Goal: Transaction & Acquisition: Purchase product/service

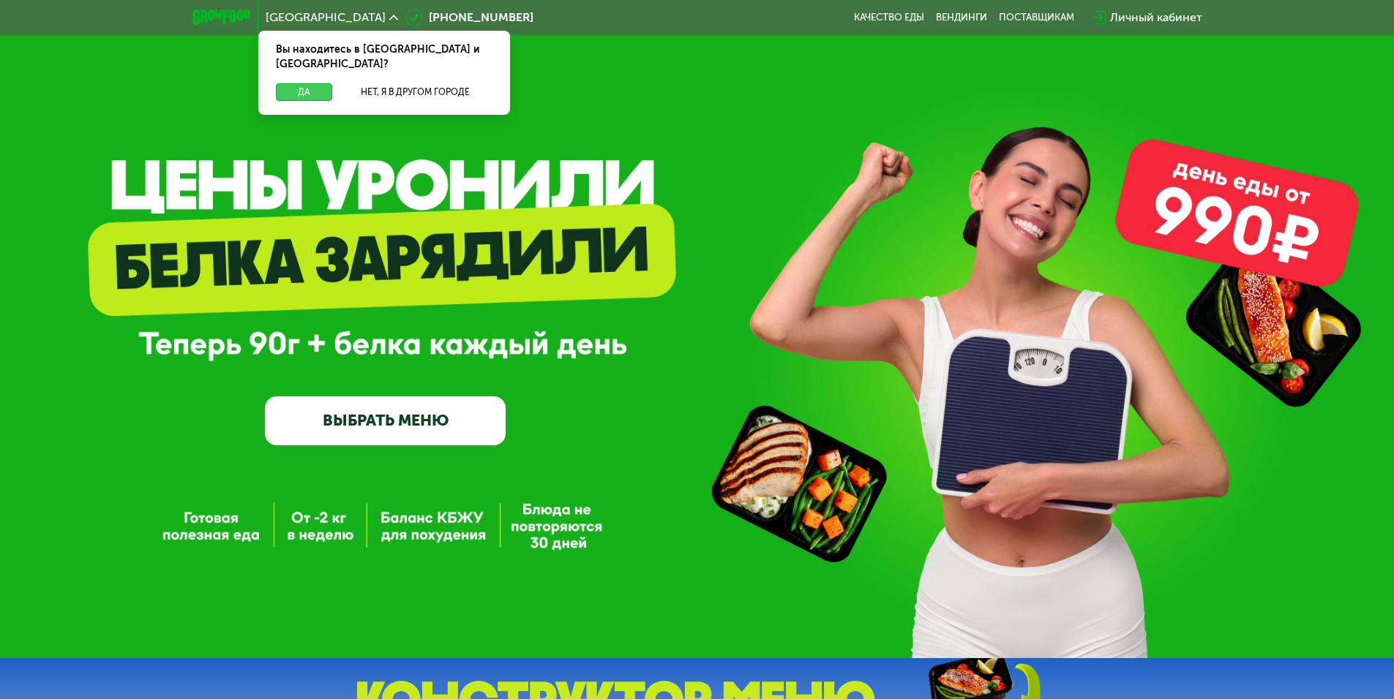
click at [317, 83] on button "Да" at bounding box center [304, 92] width 56 height 18
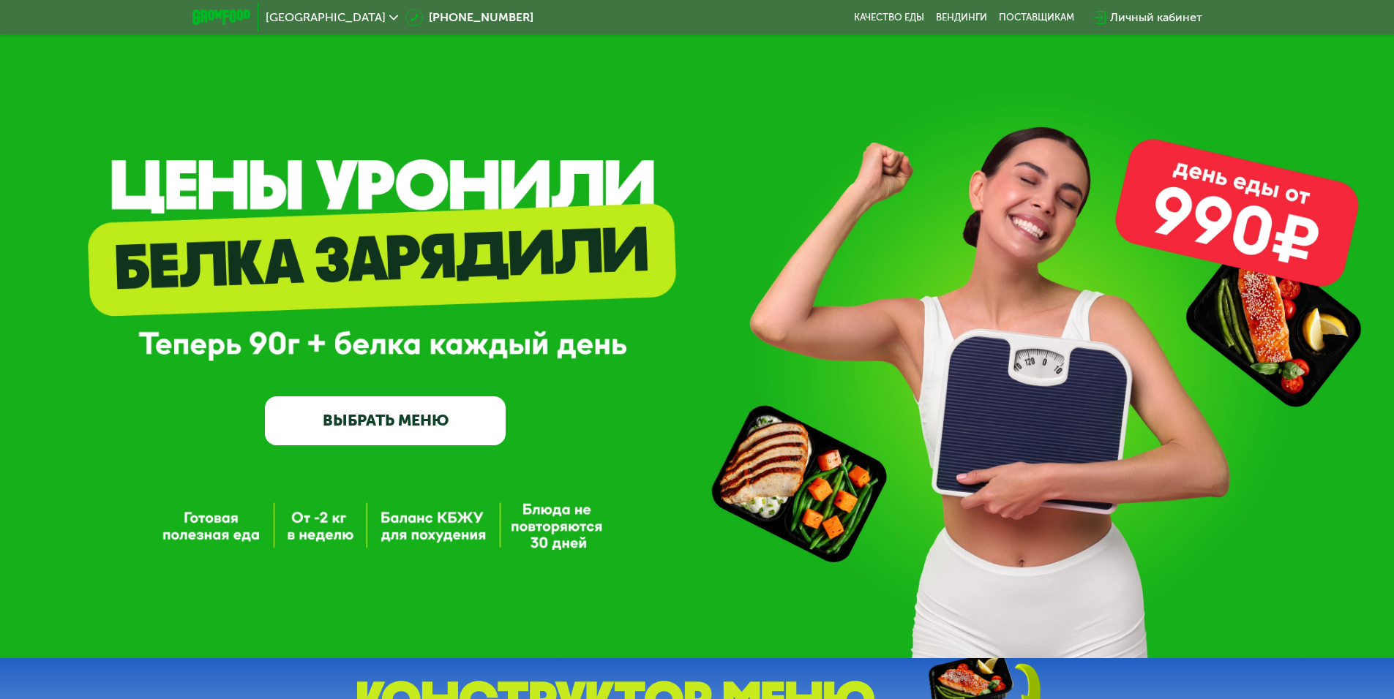
click at [377, 421] on link "ВЫБРАТЬ МЕНЮ" at bounding box center [385, 421] width 241 height 48
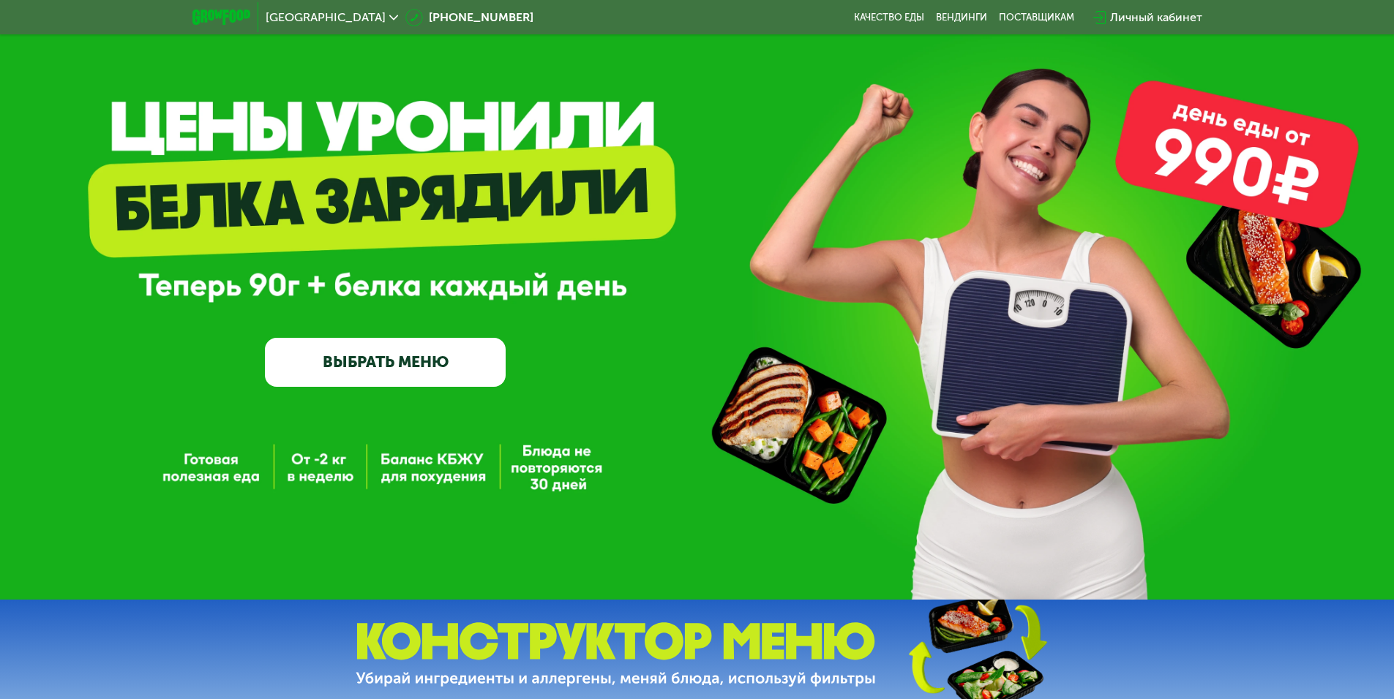
scroll to position [571, 0]
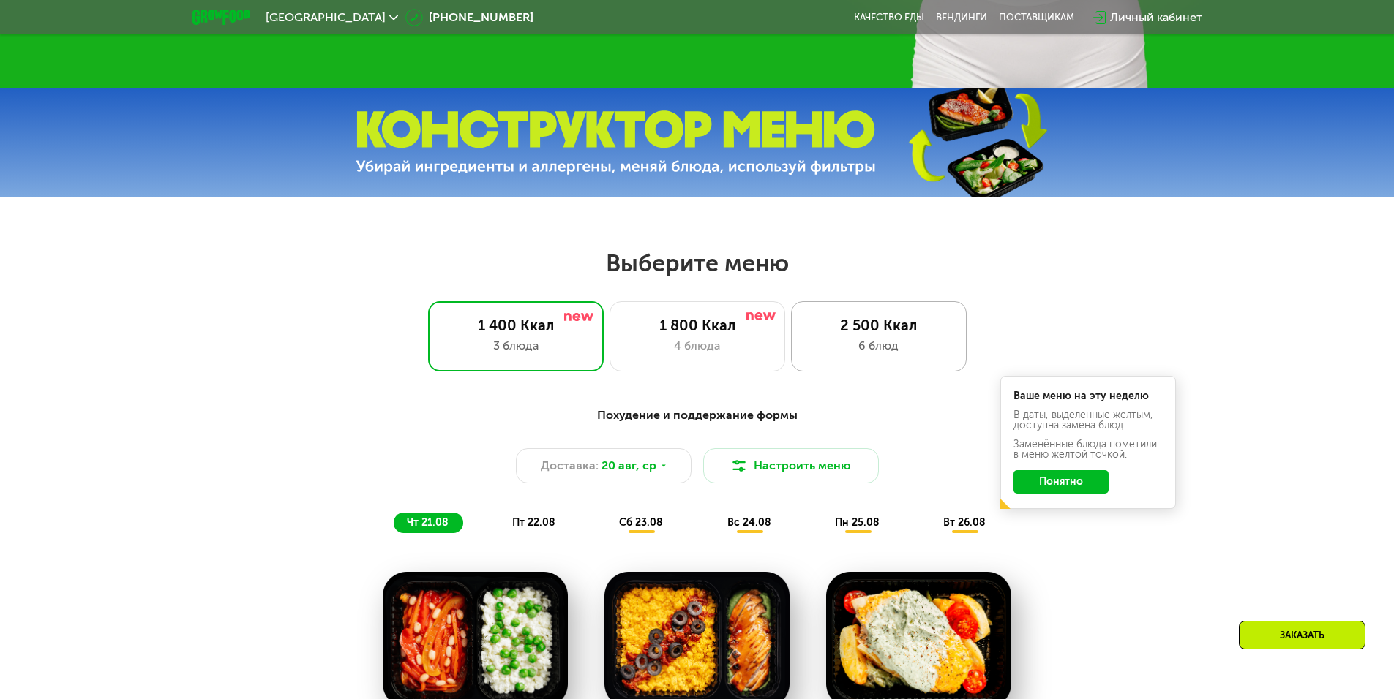
click at [875, 340] on div "2 500 Ккал 6 блюд" at bounding box center [879, 336] width 176 height 70
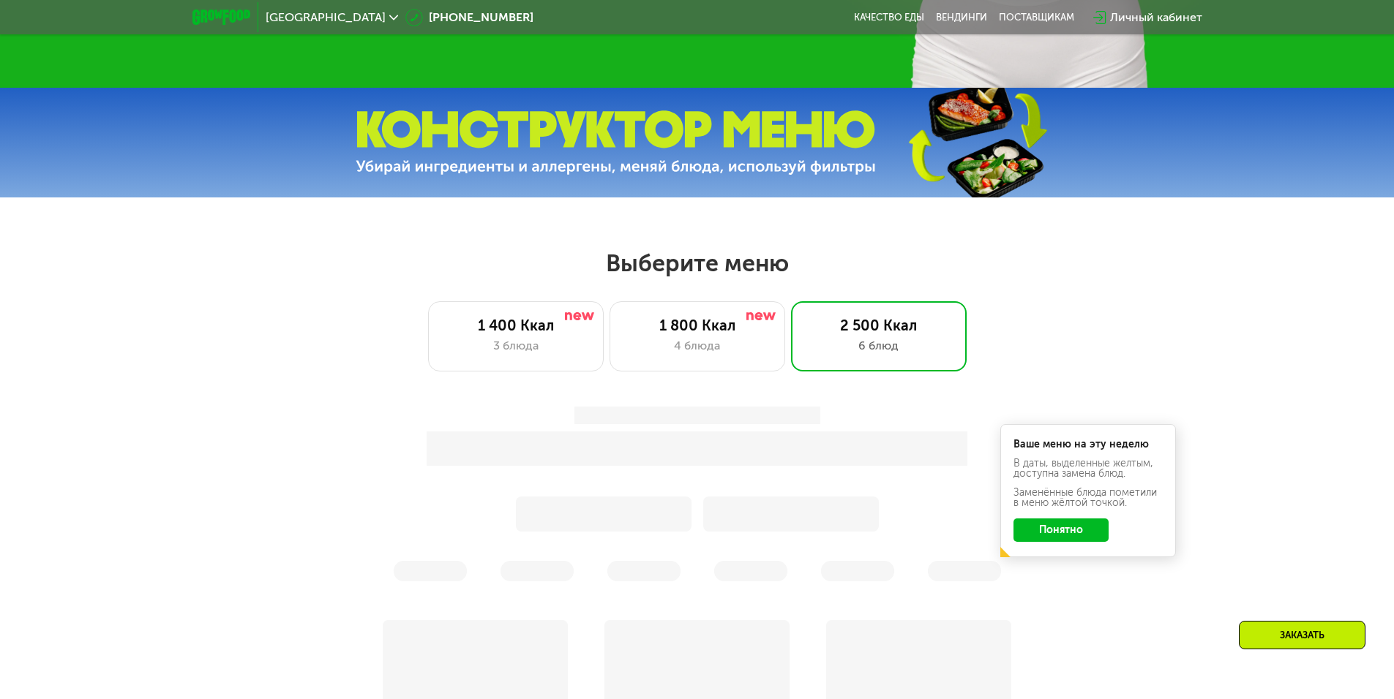
click at [1062, 542] on button "Понятно" at bounding box center [1060, 530] width 95 height 23
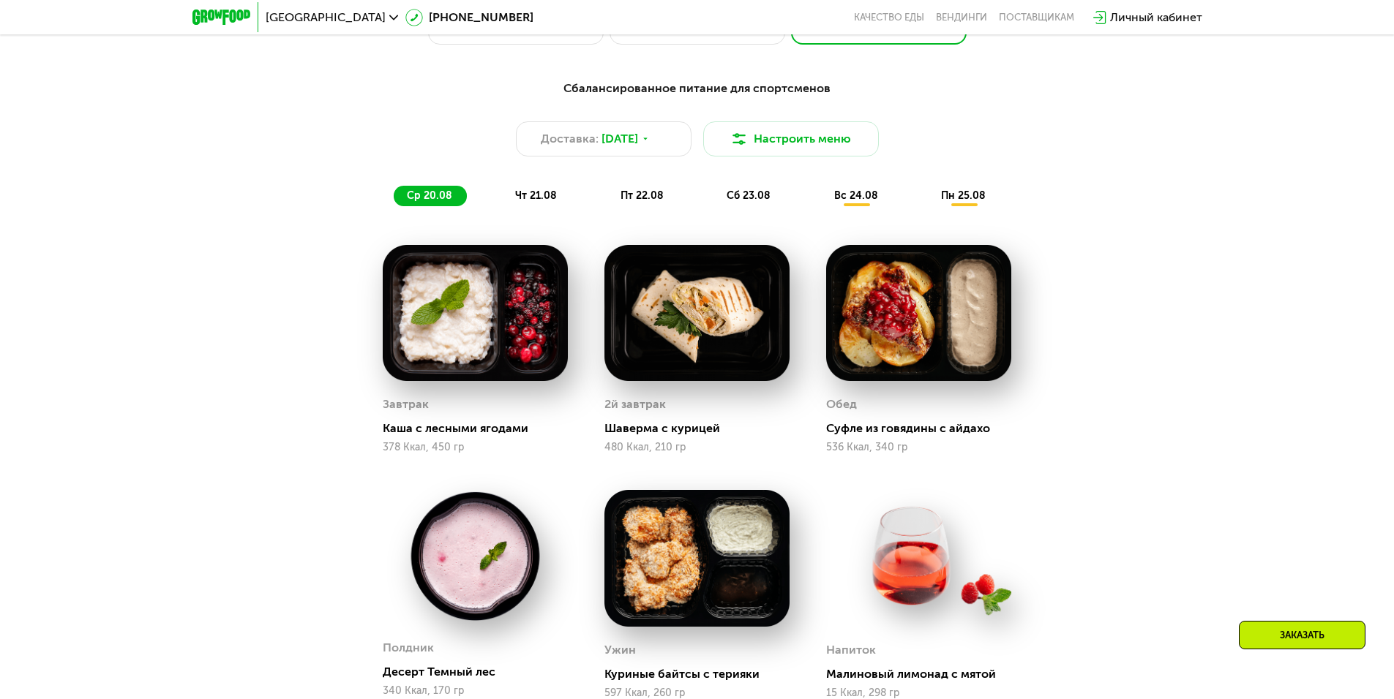
scroll to position [863, 0]
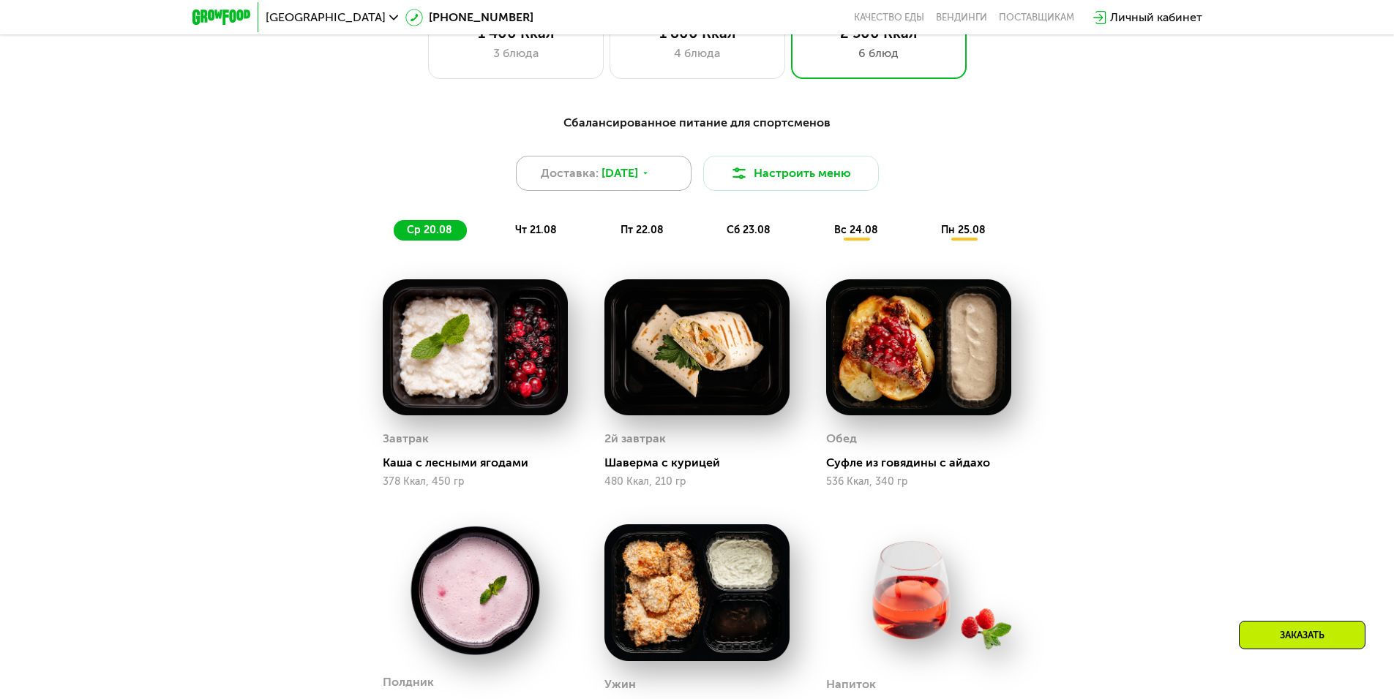
click at [667, 174] on div "Доставка: [DATE]" at bounding box center [604, 173] width 176 height 35
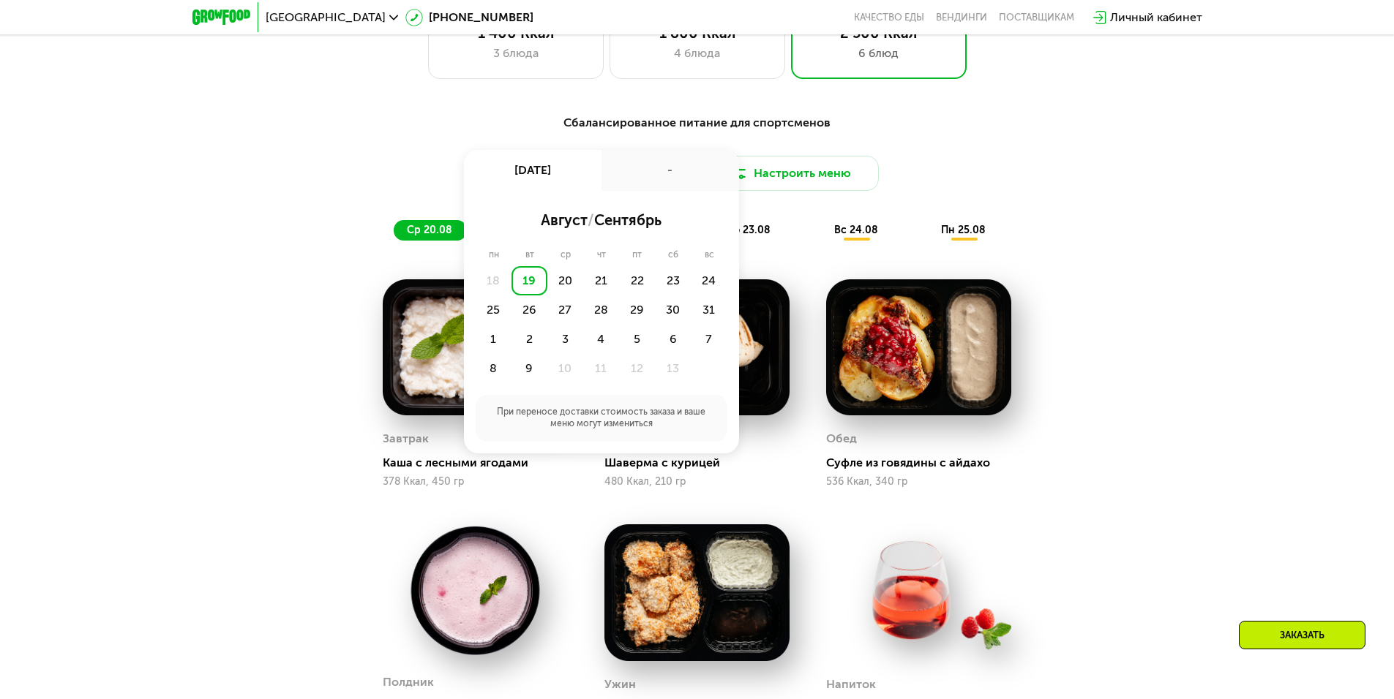
click at [892, 176] on div "Доставка: [DATE] авг, вт - август / сентябрь пн вт ср чт пт сб вс 18 19 20 21 2…" at bounding box center [697, 173] width 866 height 35
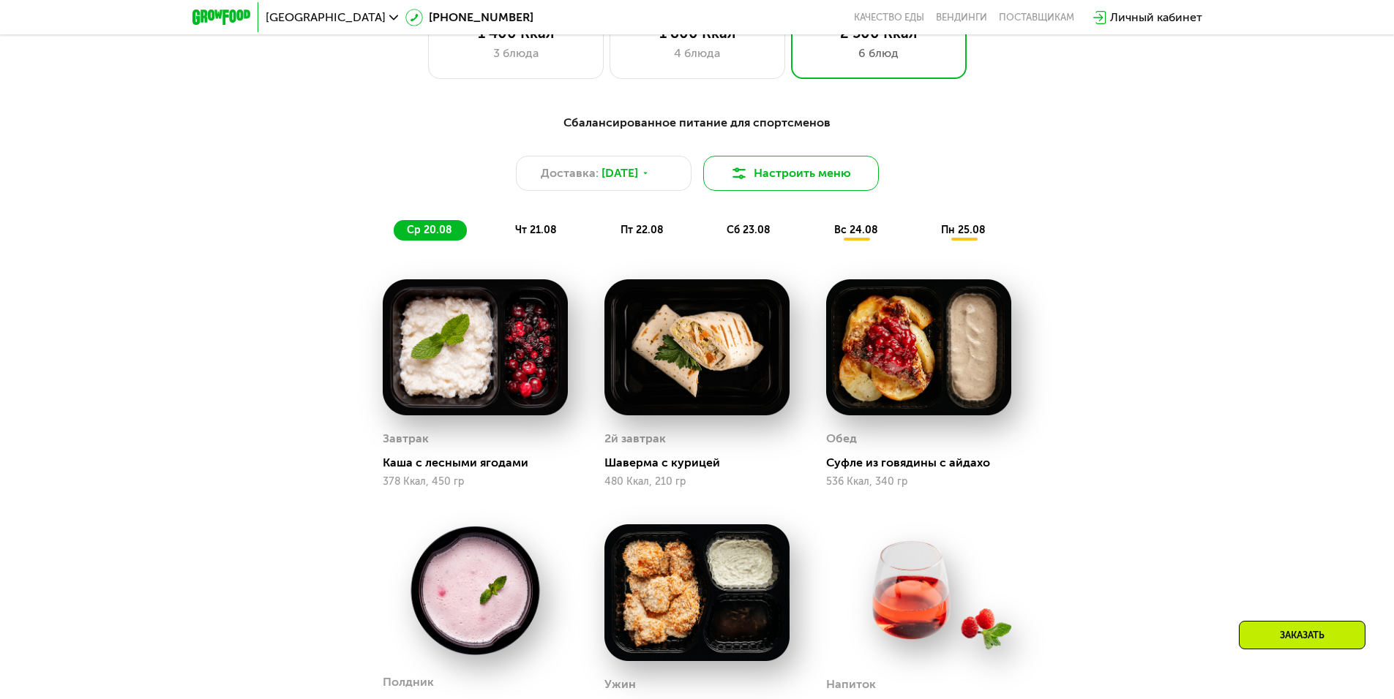
click at [859, 179] on button "Настроить меню" at bounding box center [791, 173] width 176 height 35
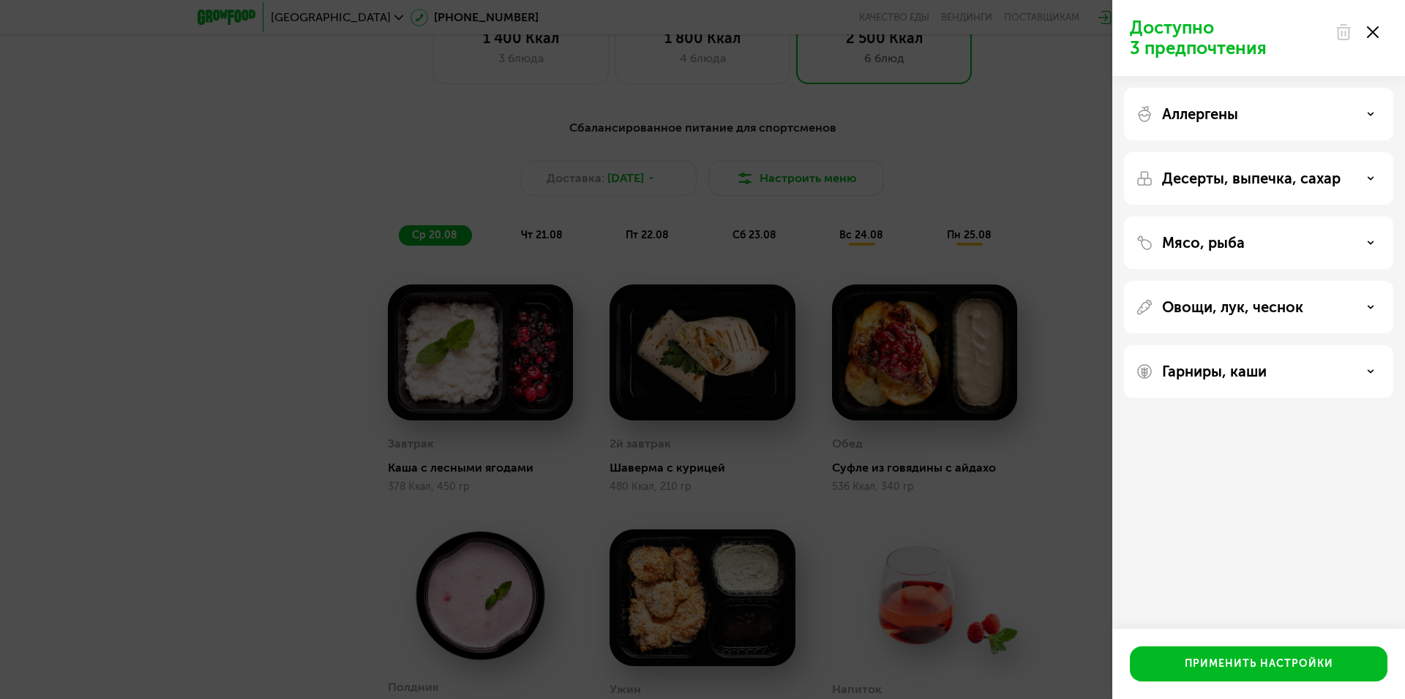
click at [901, 163] on div "Доступно 3 предпочтения Аллергены Десерты, выпечка, сахар Мясо, рыба Овощи, лук…" at bounding box center [702, 349] width 1405 height 699
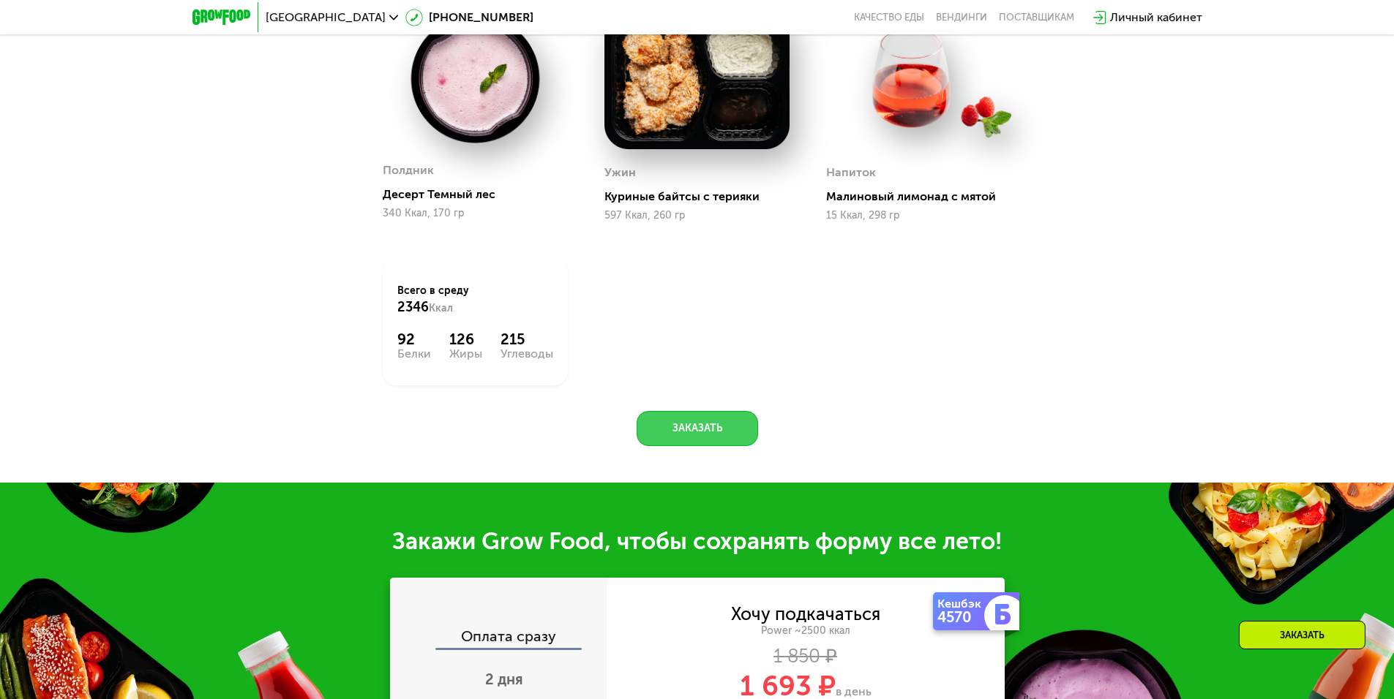
scroll to position [1668, 0]
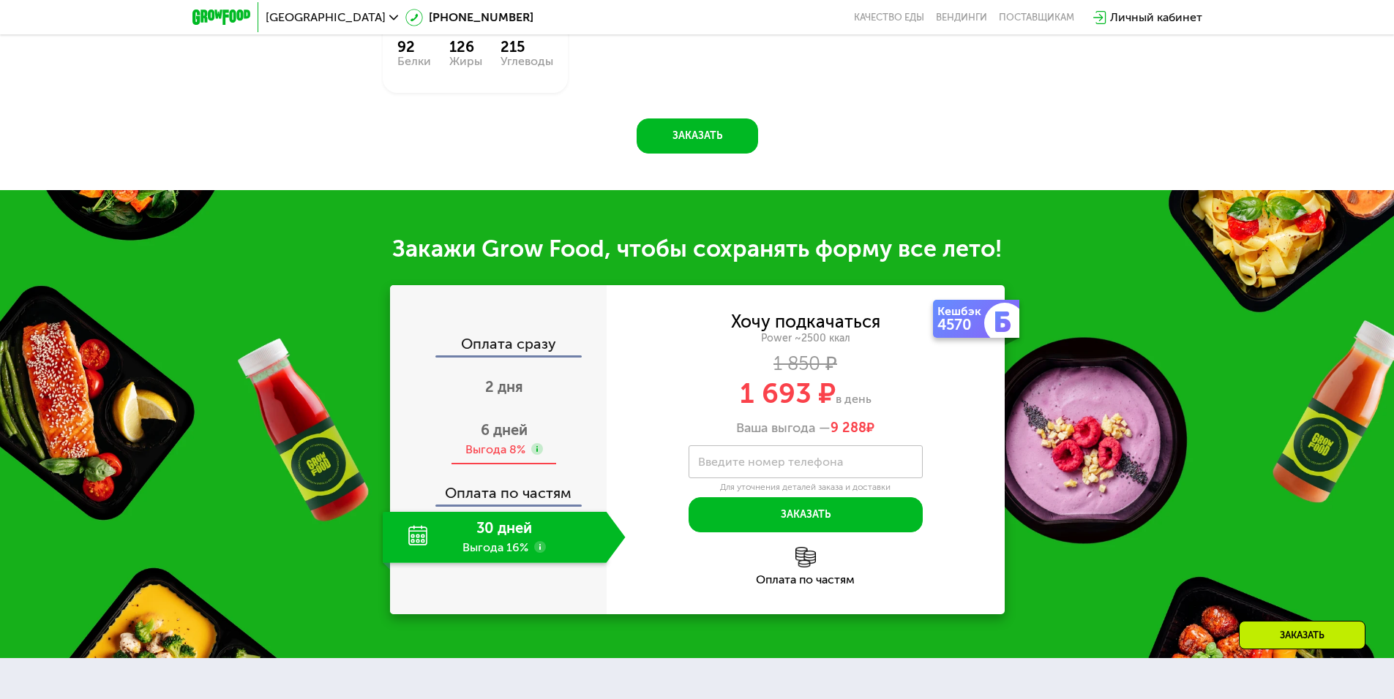
click at [506, 434] on span "6 дней" at bounding box center [504, 430] width 47 height 18
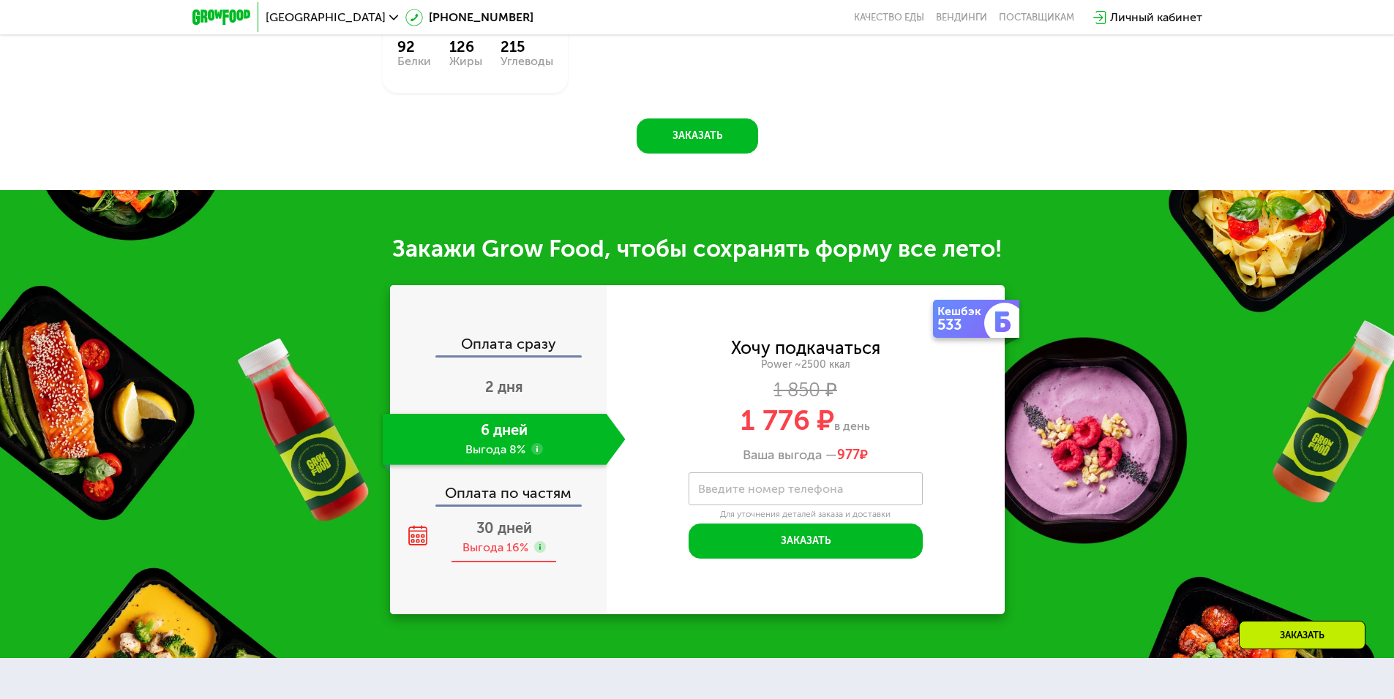
click at [503, 535] on span "30 дней" at bounding box center [504, 528] width 56 height 18
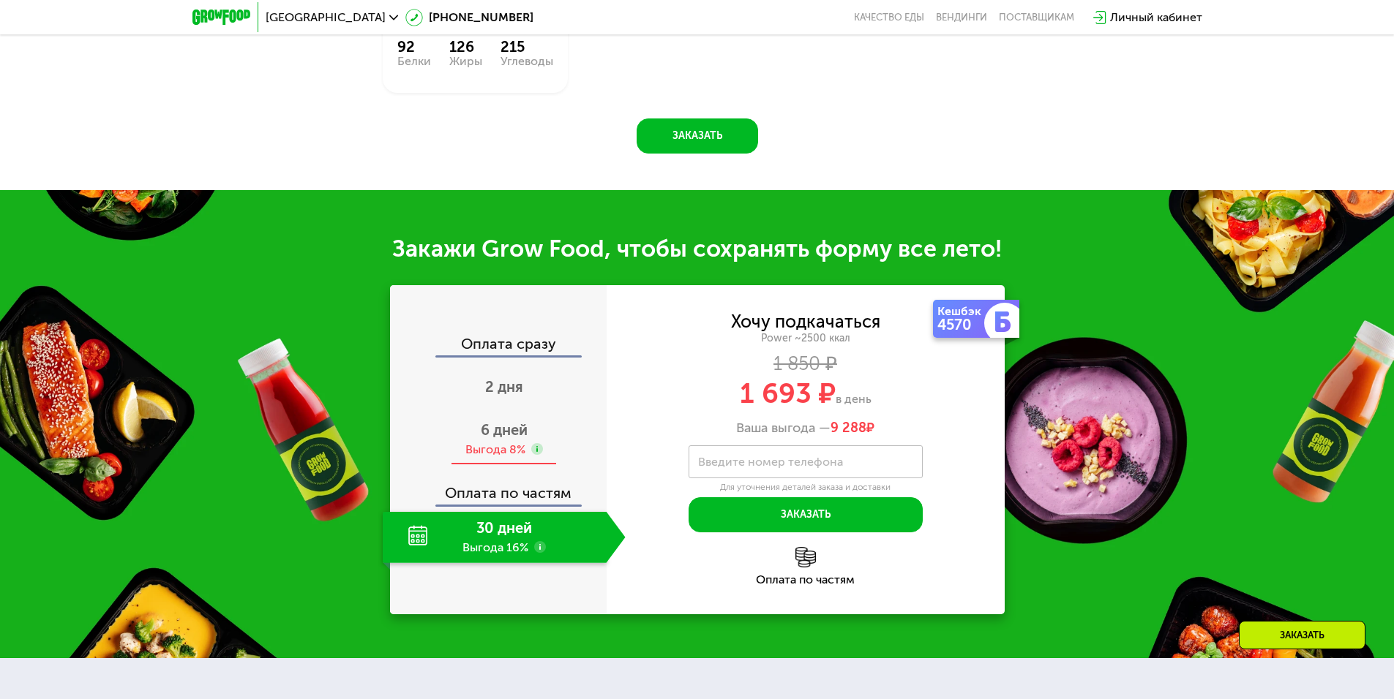
click at [525, 448] on div "Выгода 8%" at bounding box center [504, 450] width 78 height 16
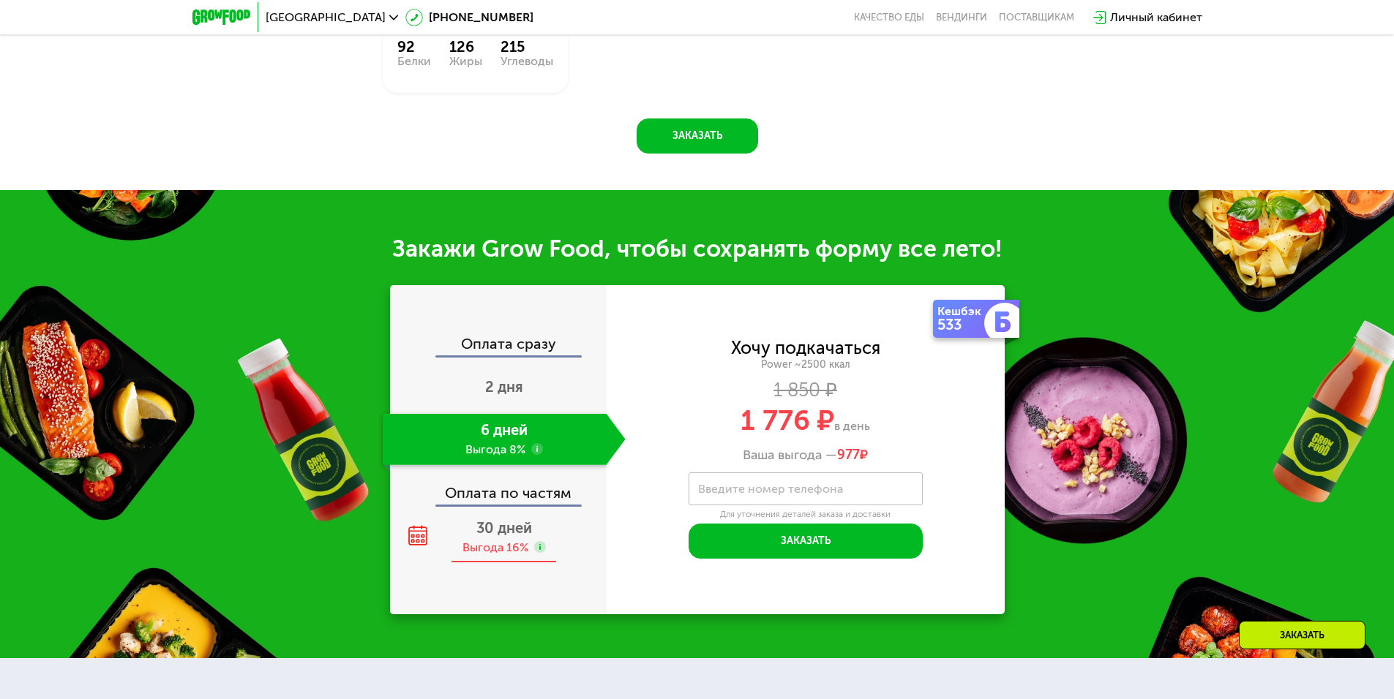
click at [526, 537] on span "30 дней" at bounding box center [504, 528] width 56 height 18
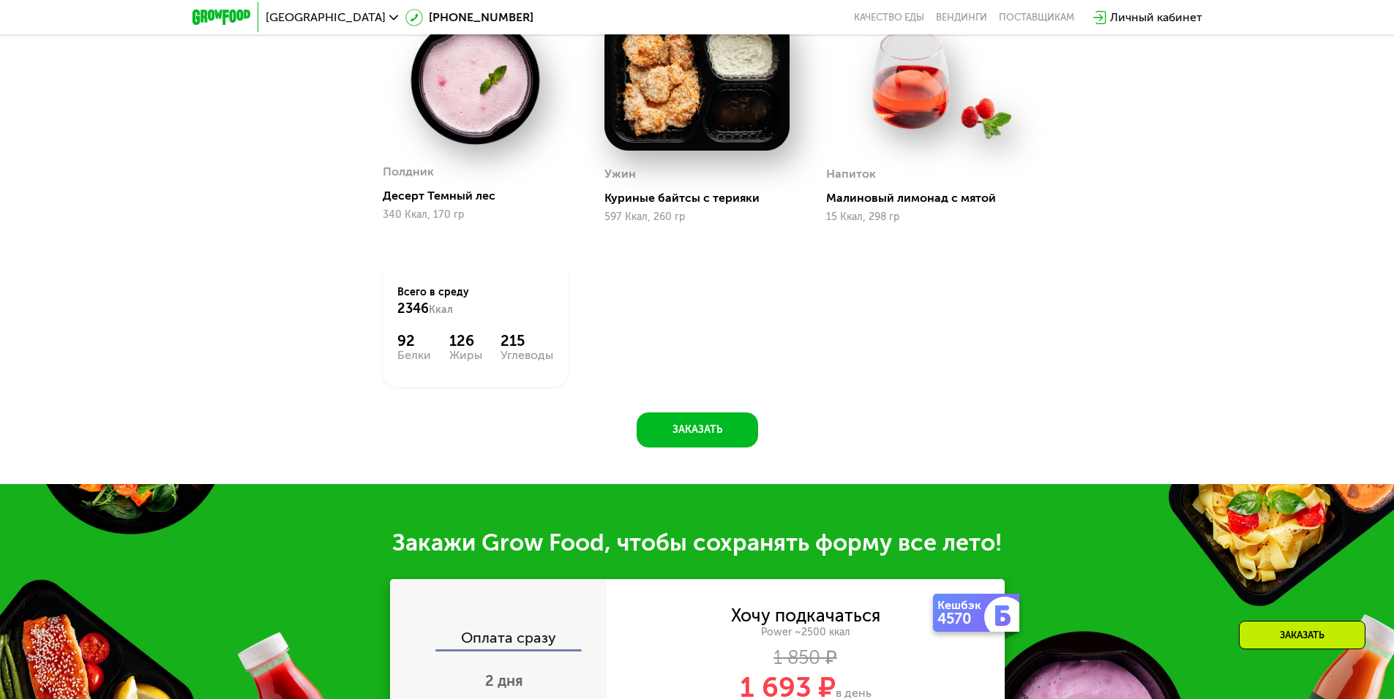
drag, startPoint x: 726, startPoint y: 405, endPoint x: 769, endPoint y: 282, distance: 129.3
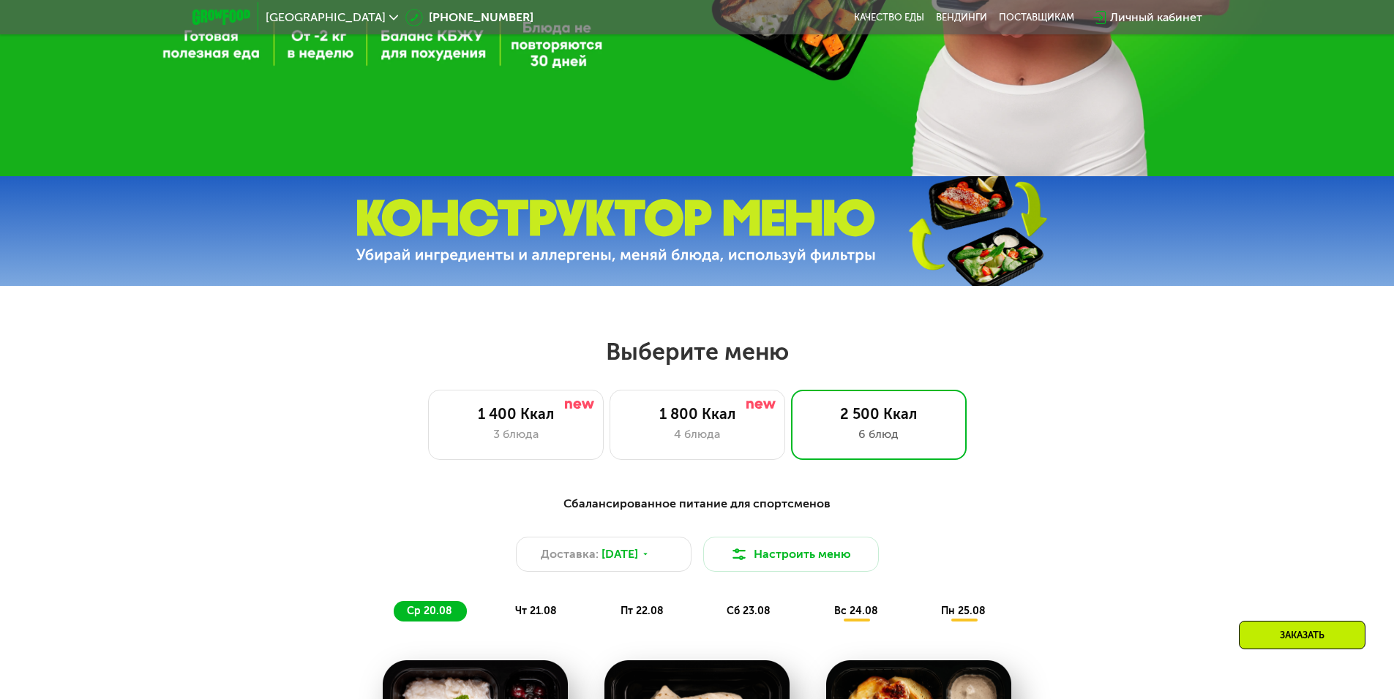
scroll to position [457, 0]
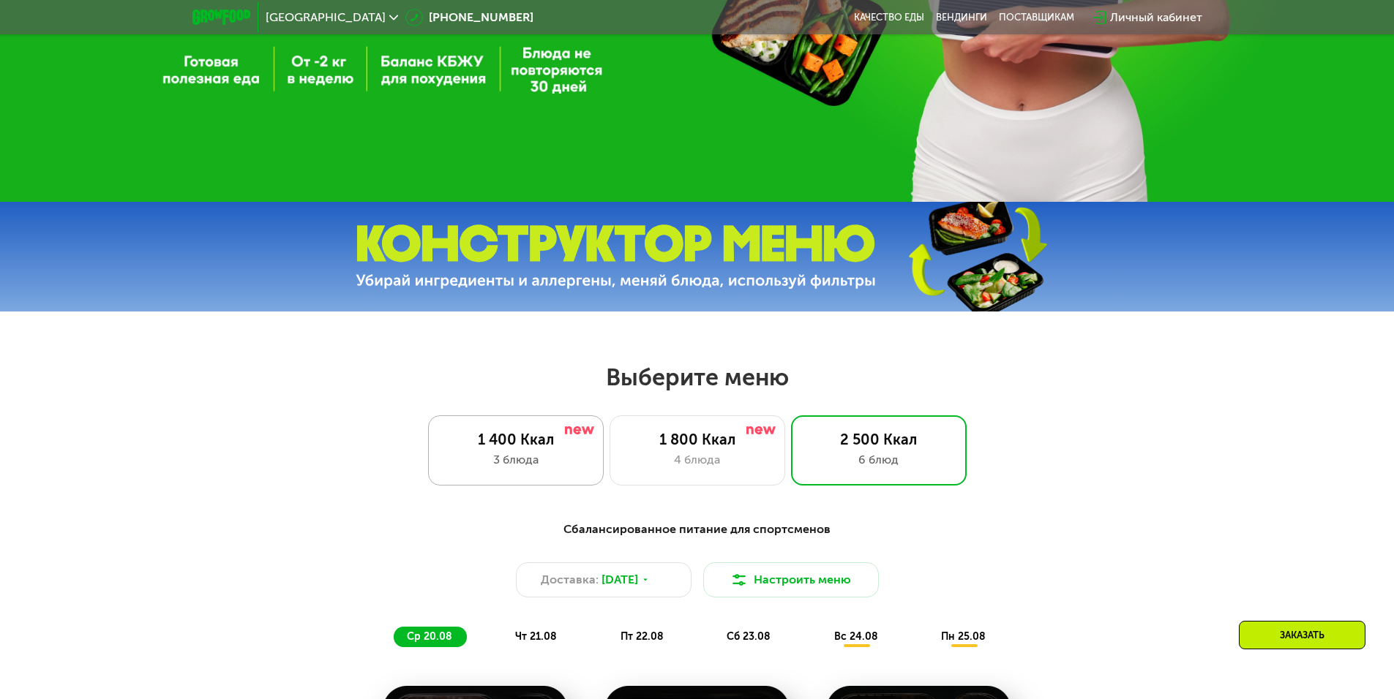
click at [539, 469] on div "3 блюда" at bounding box center [515, 460] width 145 height 18
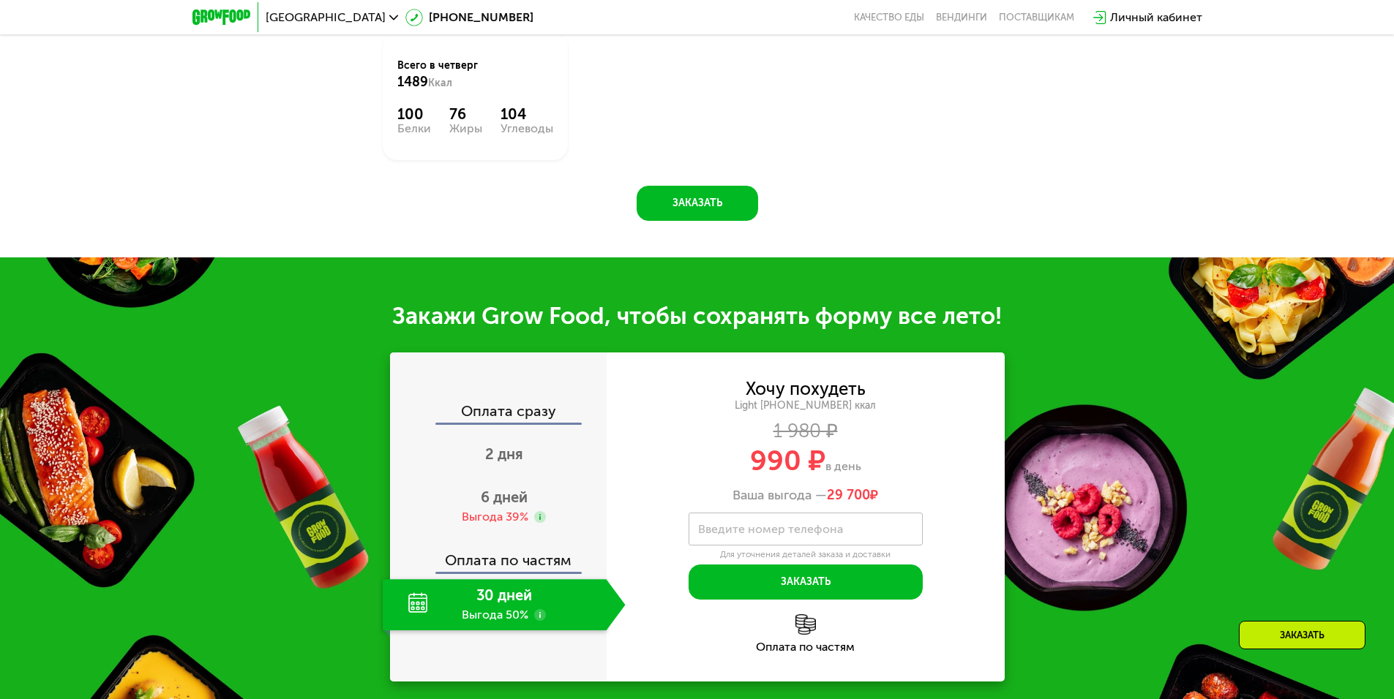
scroll to position [1334, 0]
